Goal: Information Seeking & Learning: Check status

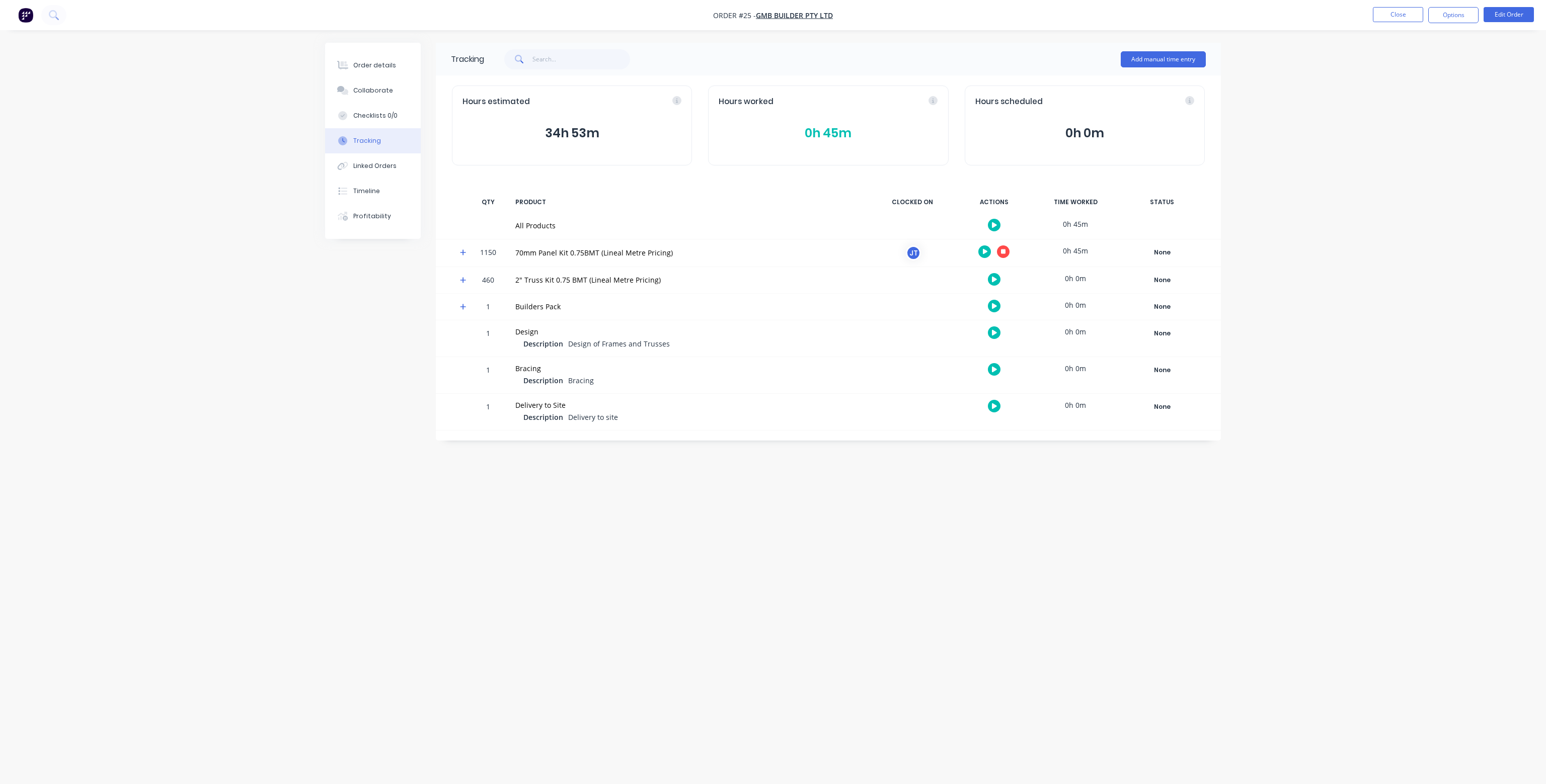
click at [895, 73] on div "Add manual time entry" at bounding box center [845, 59] width 722 height 30
click at [1397, 83] on div "Order details Collaborate Checklists 0/0 Tracking Linked Orders Timeline Profit…" at bounding box center [773, 392] width 1546 height 784
click at [338, 455] on div "Tracking Add manual time entry Hours estimated 34h 53m Hours worked 4h 33m Hour…" at bounding box center [772, 373] width 895 height 660
